Goal: Transaction & Acquisition: Download file/media

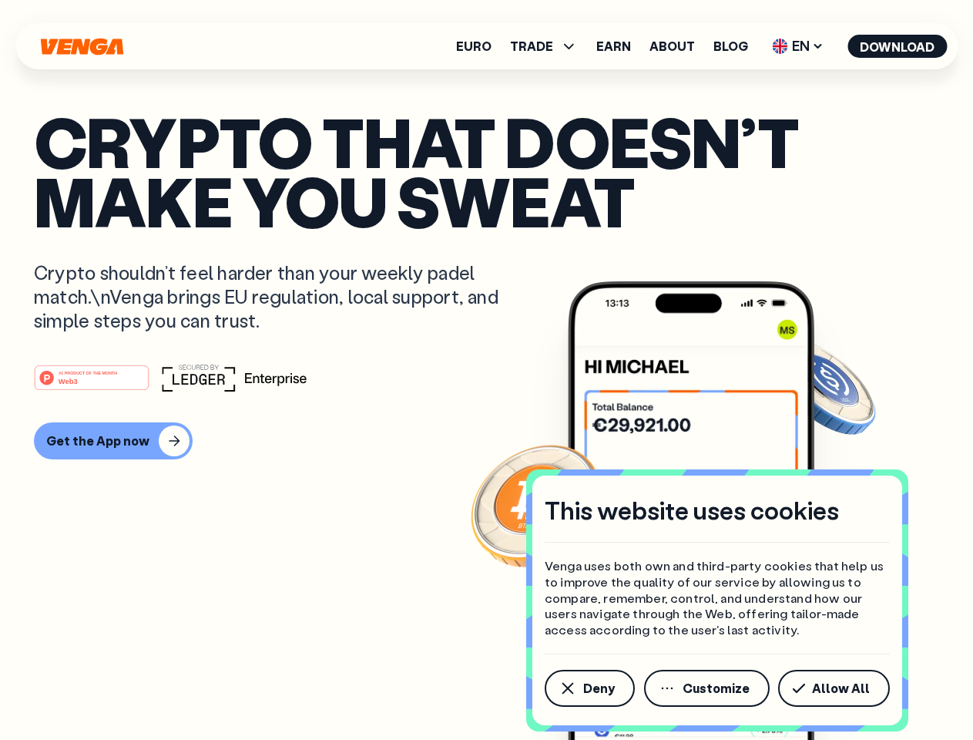
click at [486, 370] on div "#1 PRODUCT OF THE MONTH Web3" at bounding box center [486, 378] width 905 height 28
click at [589, 688] on span "Deny" at bounding box center [599, 688] width 32 height 12
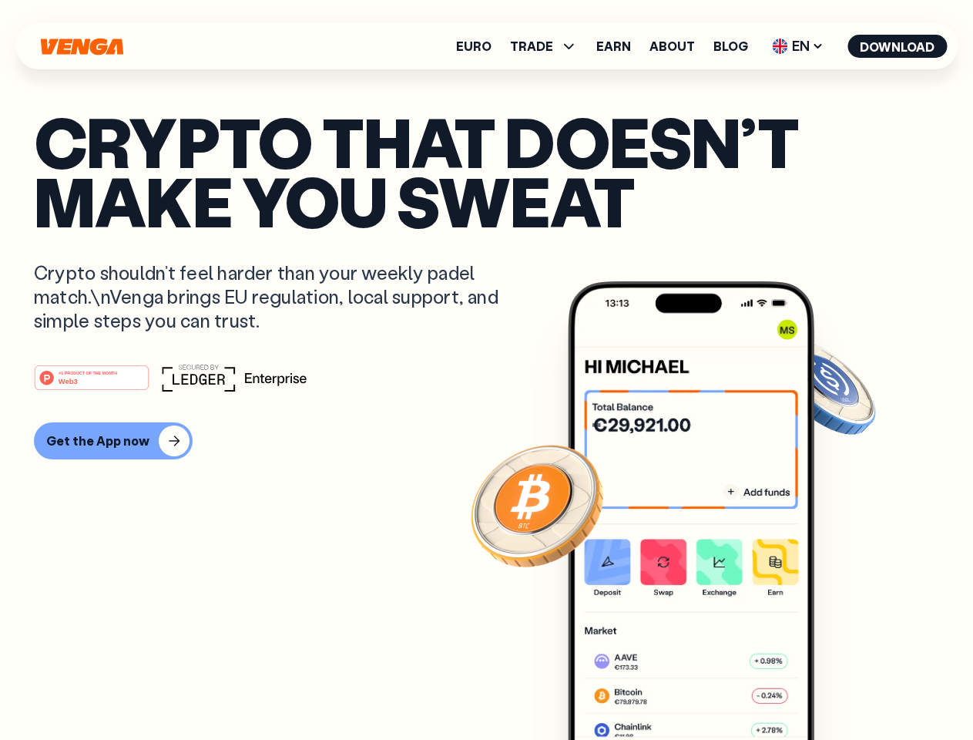
click at [708, 688] on img at bounding box center [691, 539] width 247 height 516
click at [837, 688] on article "Crypto that doesn’t make you sweat Crypto shouldn’t feel harder than your weekl…" at bounding box center [486, 401] width 905 height 578
click at [549, 46] on span "TRADE" at bounding box center [531, 46] width 43 height 12
click at [798, 46] on span "EN" at bounding box center [798, 46] width 62 height 25
click at [898, 46] on button "Download" at bounding box center [897, 46] width 99 height 23
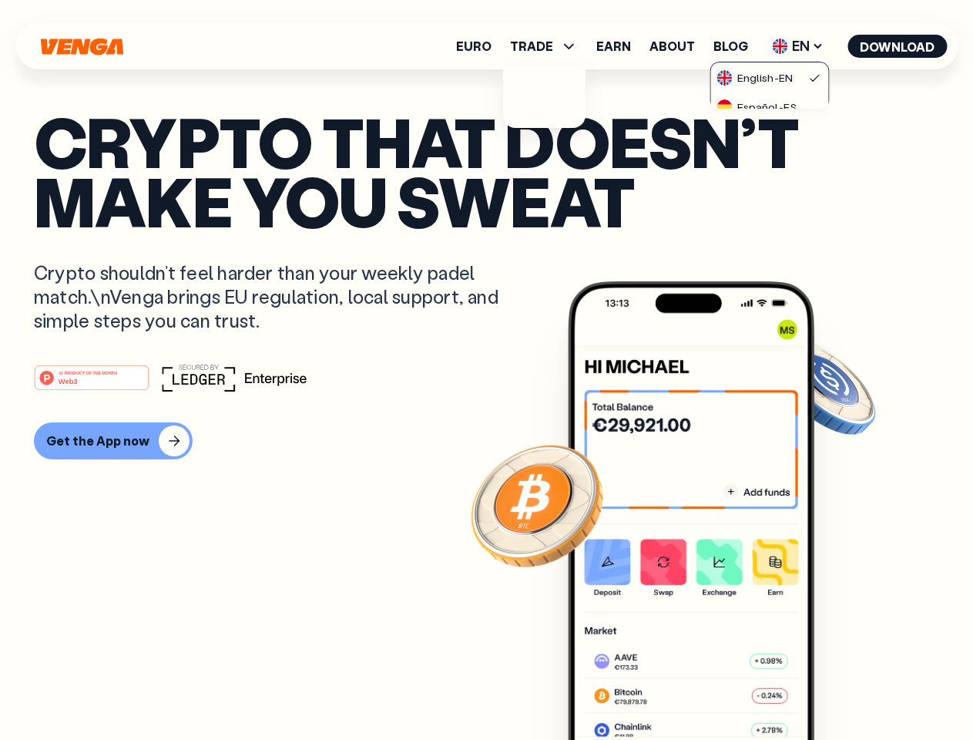
click at [486, 411] on div "#1 PRODUCT OF THE MONTH Web3 Get the App now" at bounding box center [486, 412] width 905 height 96
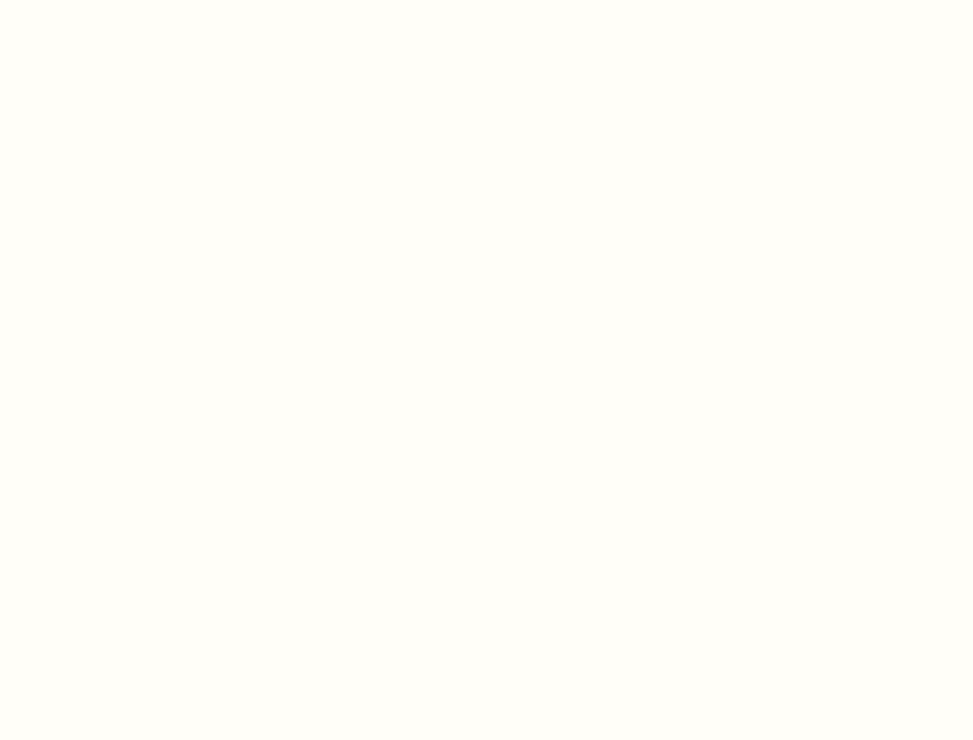
click at [111, 0] on html "This website uses cookies Venga uses both own and third-party cookies that help…" at bounding box center [486, 0] width 973 height 0
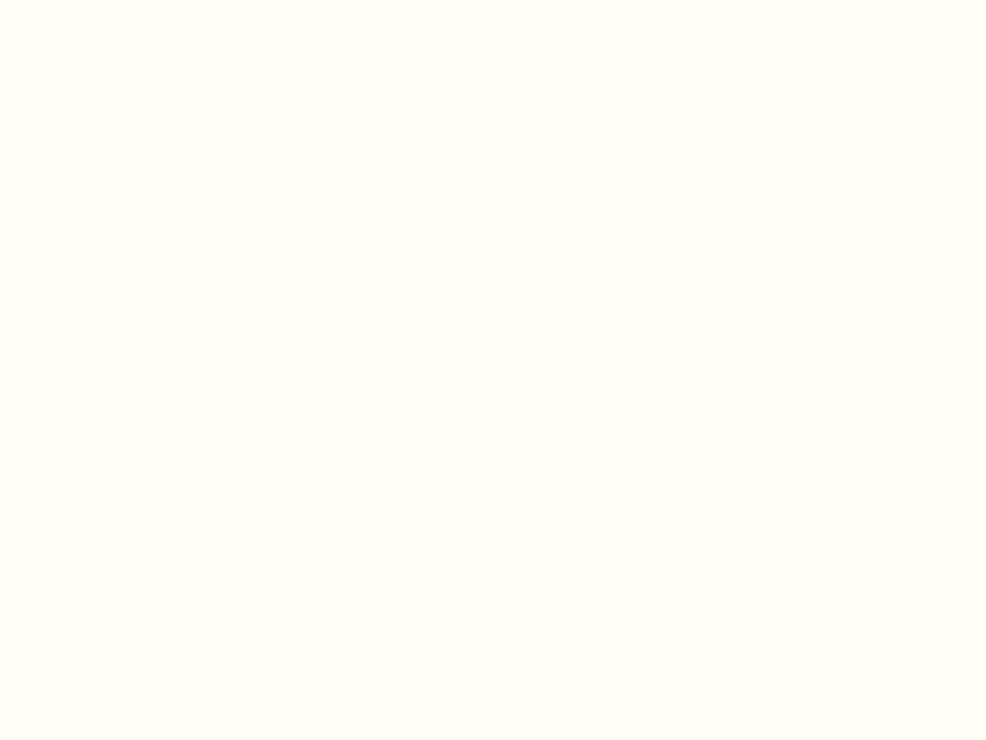
click at [94, 0] on html "This website uses cookies Venga uses both own and third-party cookies that help…" at bounding box center [493, 0] width 986 height 0
